Goal: Download file/media

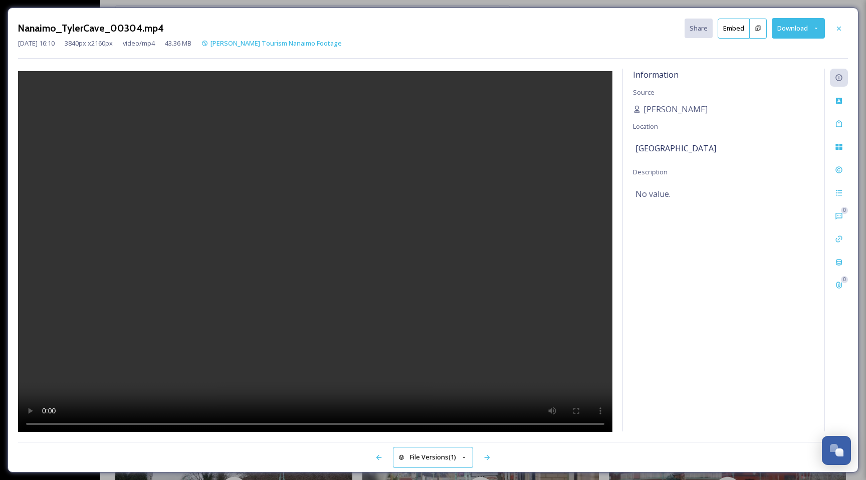
scroll to position [748, 0]
click at [839, 28] on icon at bounding box center [839, 28] width 4 height 4
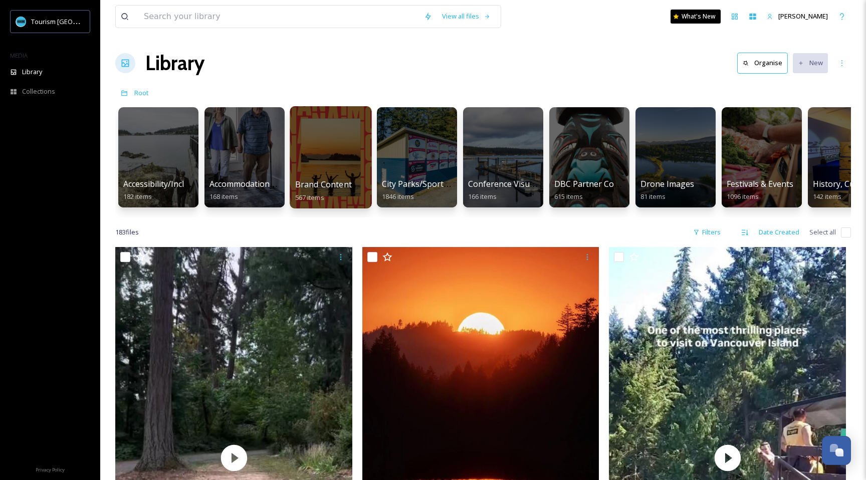
click at [331, 162] on div at bounding box center [331, 157] width 82 height 102
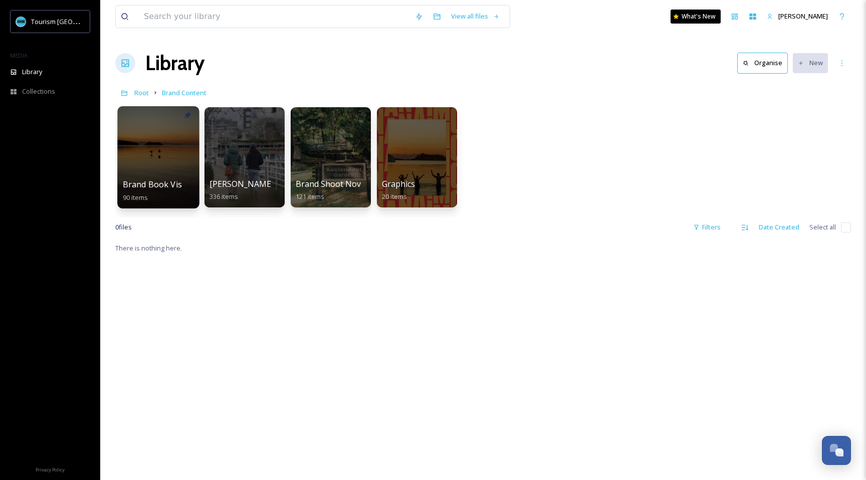
click at [152, 165] on div at bounding box center [158, 157] width 82 height 102
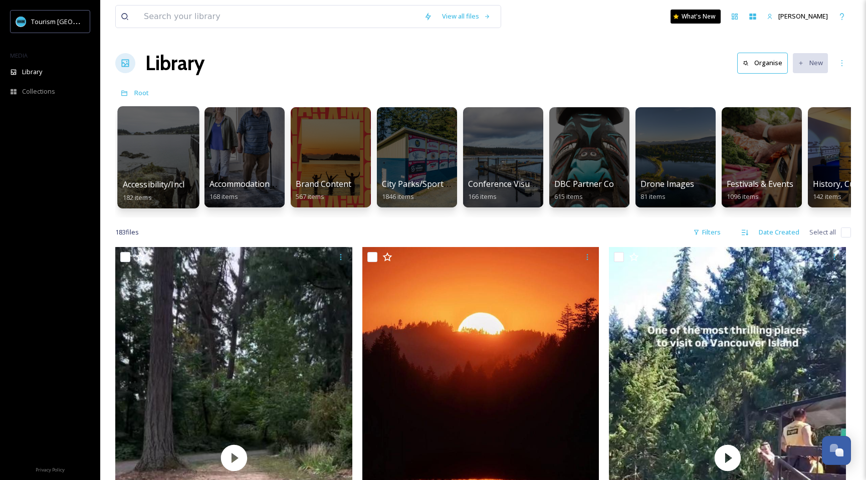
click at [174, 171] on div at bounding box center [158, 157] width 82 height 102
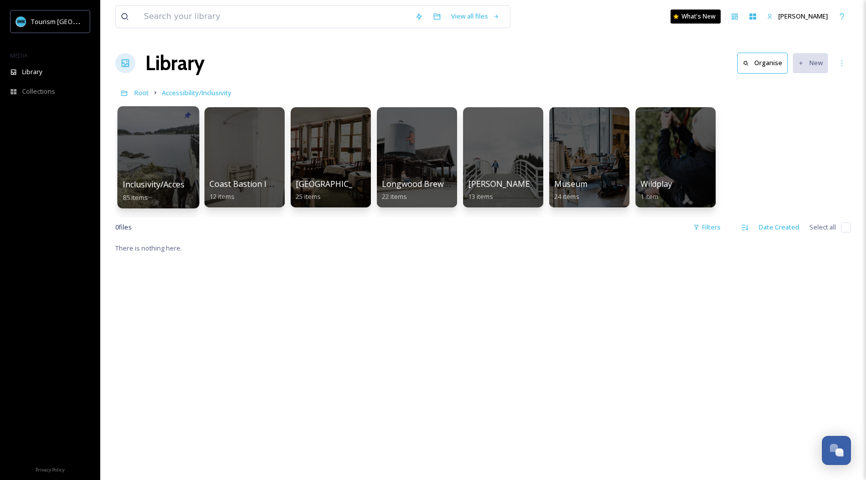
click at [171, 170] on div at bounding box center [158, 157] width 82 height 102
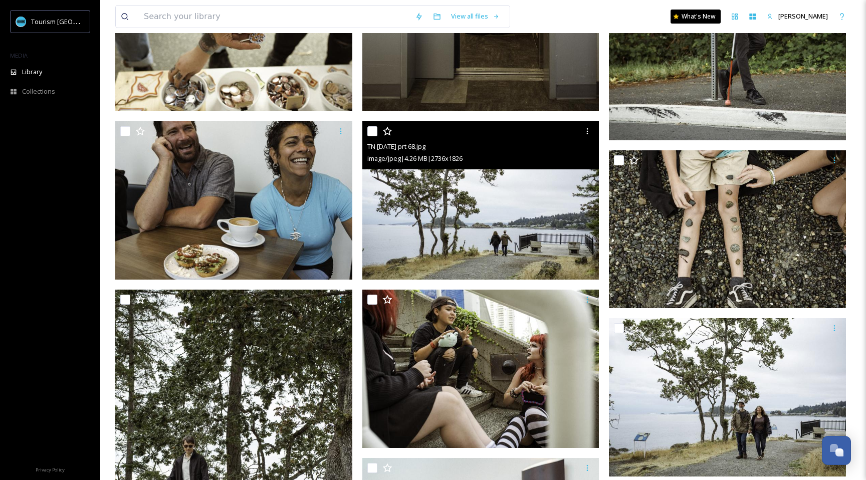
scroll to position [2115, 0]
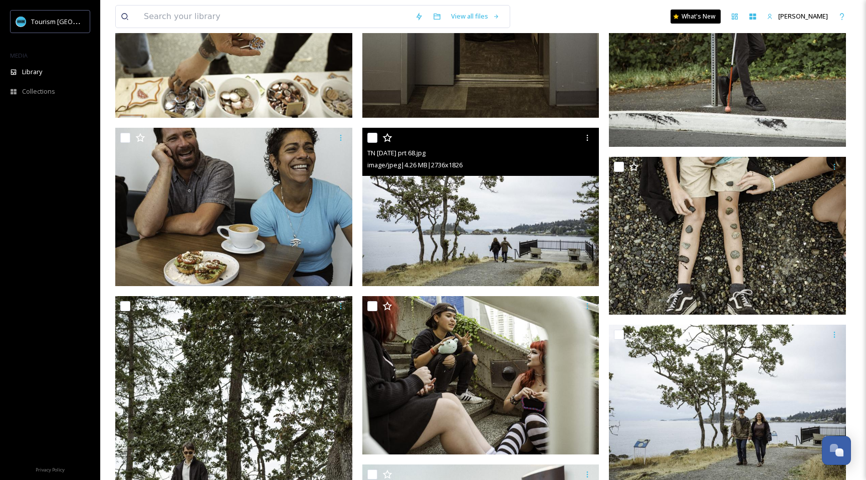
click at [508, 217] on img at bounding box center [480, 207] width 237 height 158
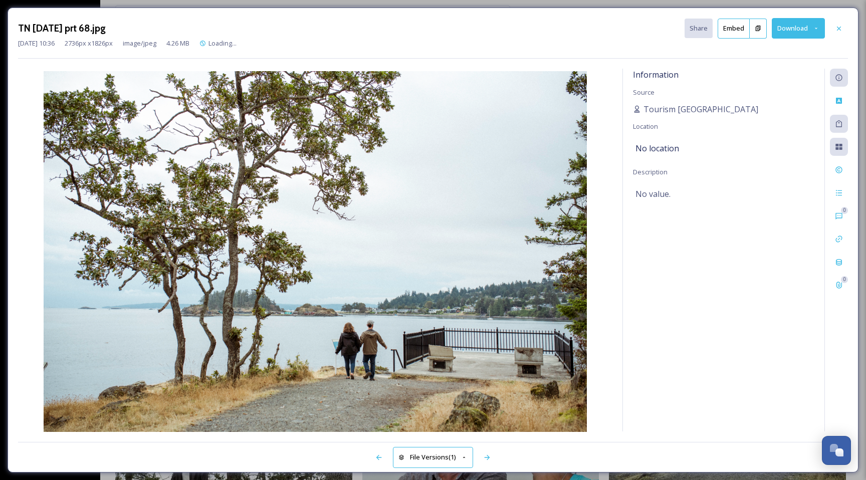
click at [803, 23] on button "Download" at bounding box center [798, 28] width 53 height 21
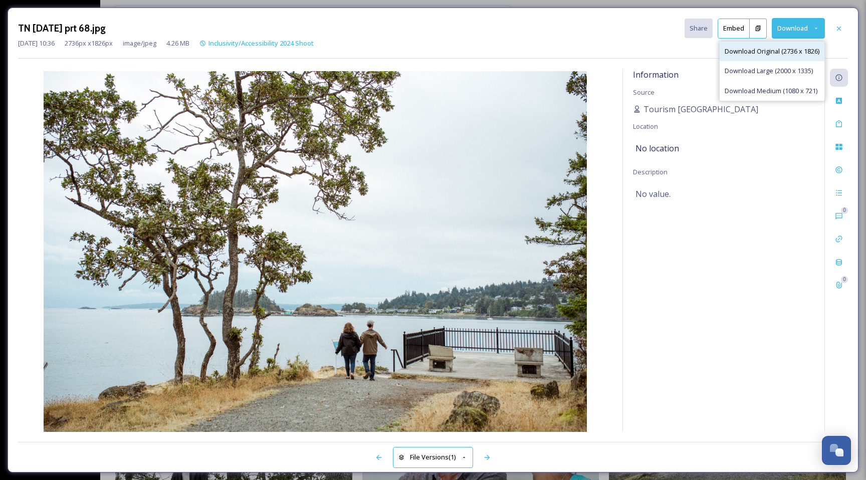
click at [779, 48] on span "Download Original (2736 x 1826)" at bounding box center [772, 52] width 95 height 10
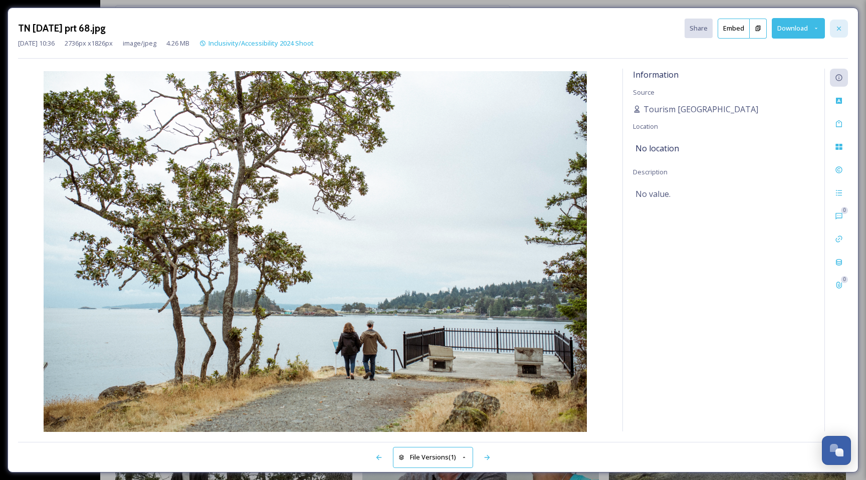
click at [842, 23] on div at bounding box center [839, 29] width 18 height 18
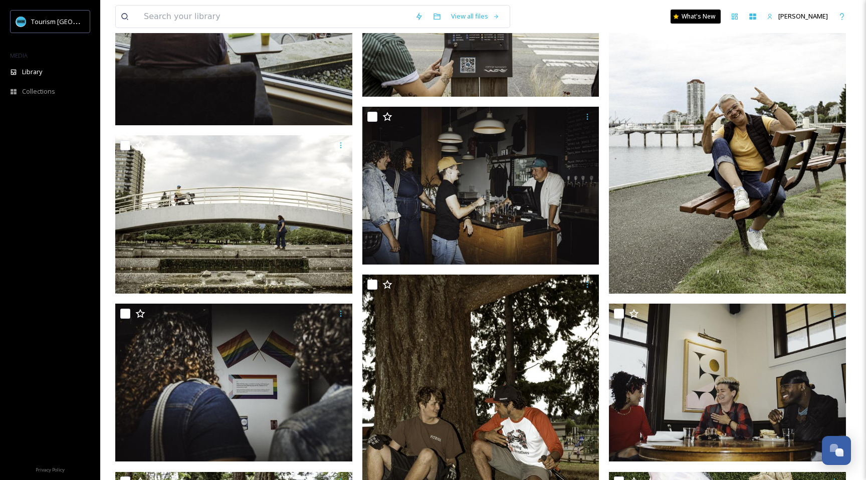
scroll to position [4440, 0]
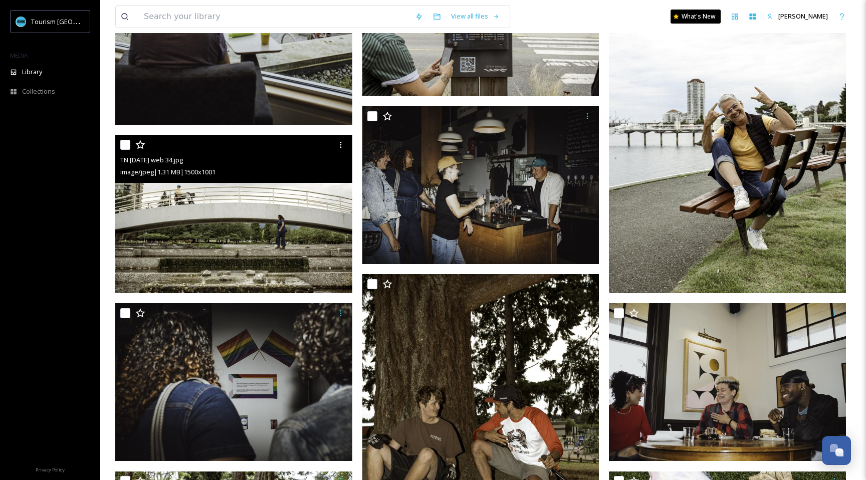
click at [285, 225] on img at bounding box center [233, 214] width 237 height 158
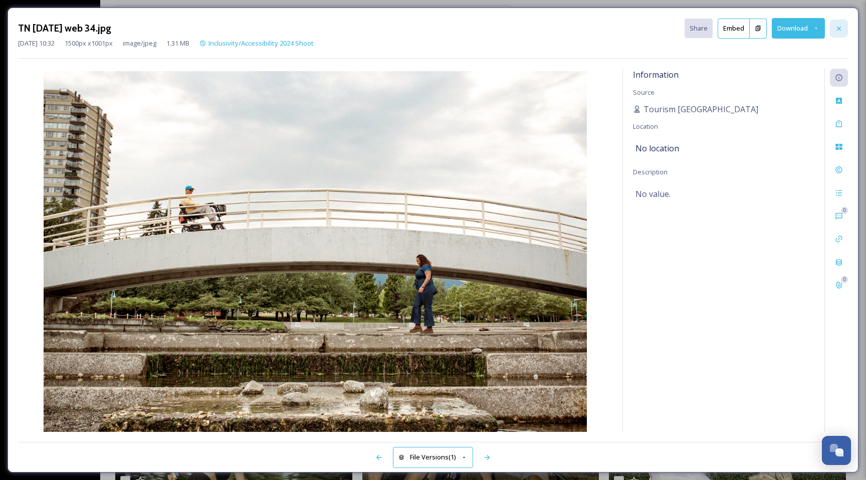
click at [842, 27] on icon at bounding box center [839, 29] width 8 height 8
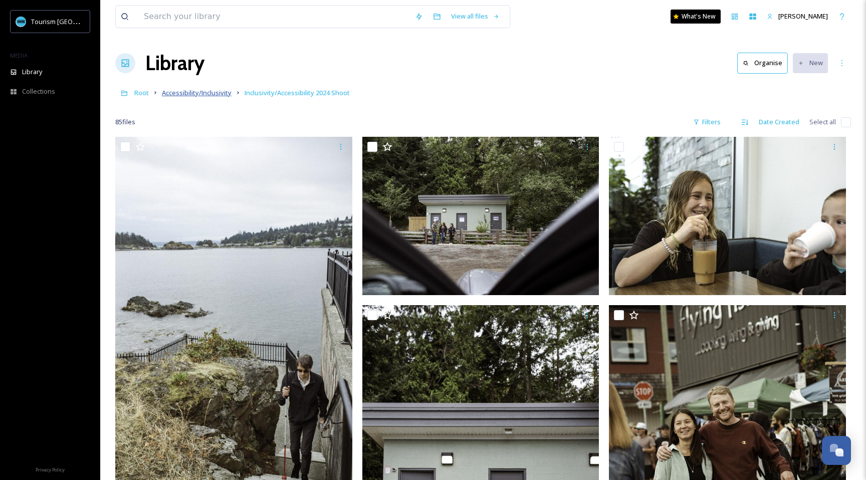
click at [189, 92] on span "Accessibility/Inclusivity" at bounding box center [197, 92] width 70 height 9
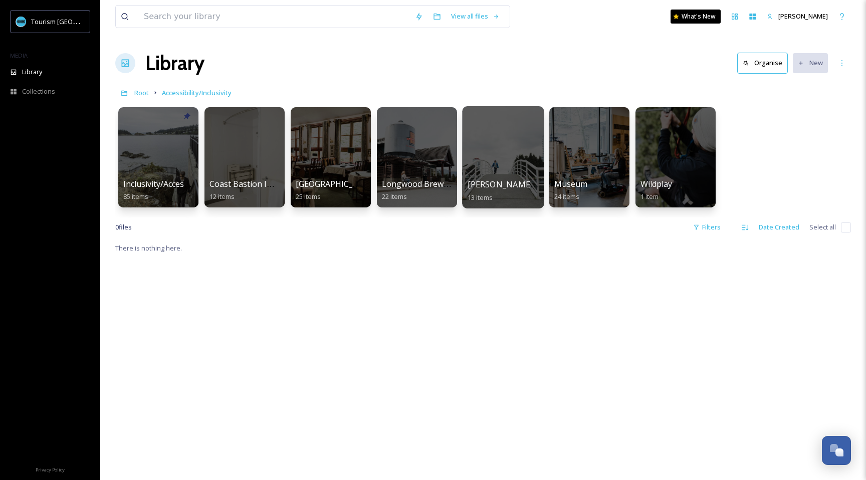
click at [498, 157] on div at bounding box center [503, 157] width 82 height 102
click at [576, 178] on div "Museum 24 items" at bounding box center [590, 190] width 72 height 25
click at [591, 158] on div at bounding box center [590, 157] width 82 height 102
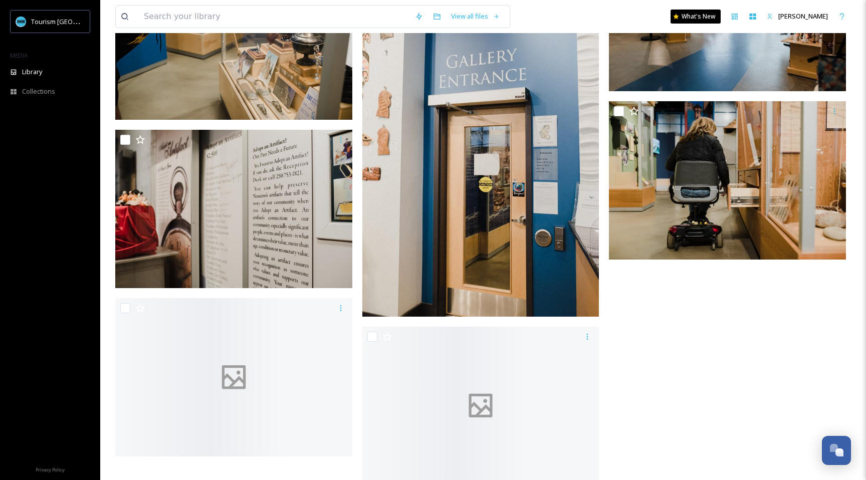
scroll to position [1601, 0]
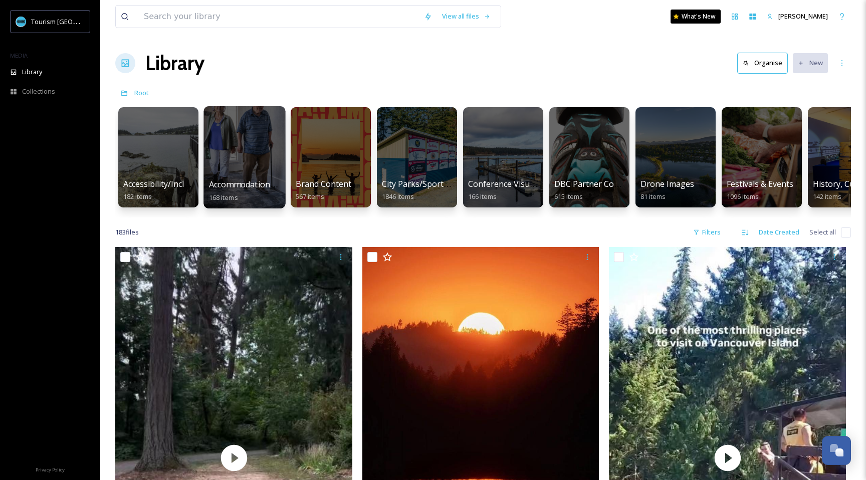
click at [258, 164] on div at bounding box center [245, 157] width 82 height 102
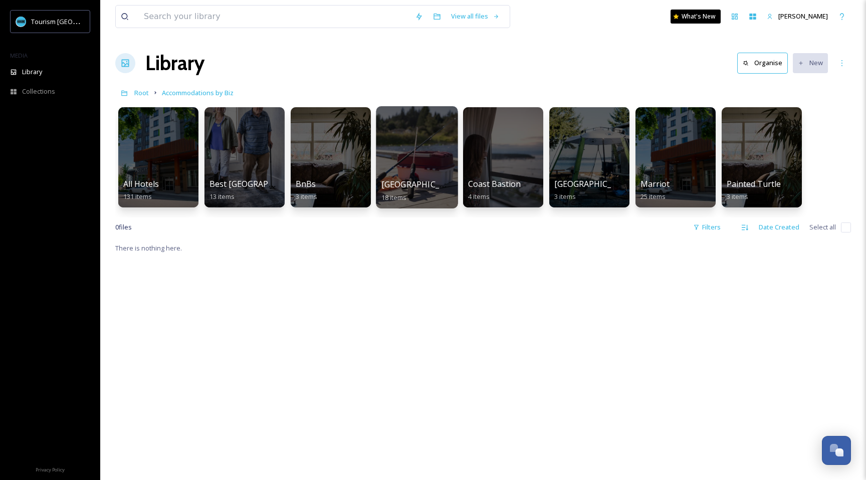
click at [399, 157] on div at bounding box center [417, 157] width 82 height 102
